Goal: Find specific page/section: Find specific page/section

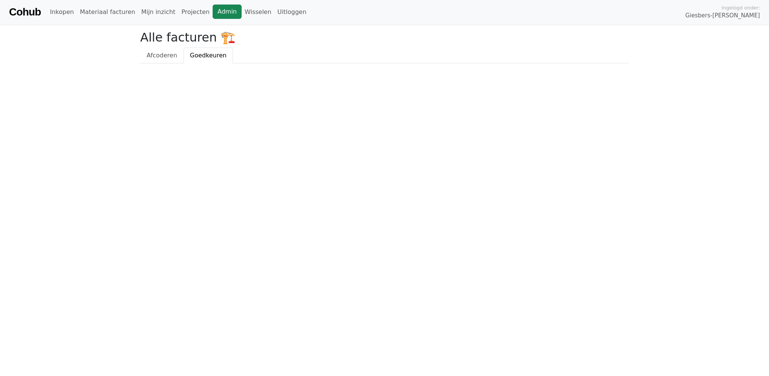
click at [213, 11] on link "Admin" at bounding box center [227, 12] width 29 height 14
click at [31, 13] on link "Cohub" at bounding box center [25, 12] width 32 height 18
click at [190, 12] on link "Projecten" at bounding box center [195, 12] width 34 height 15
click at [221, 10] on link "Admin" at bounding box center [235, 12] width 29 height 14
